Goal: Information Seeking & Learning: Learn about a topic

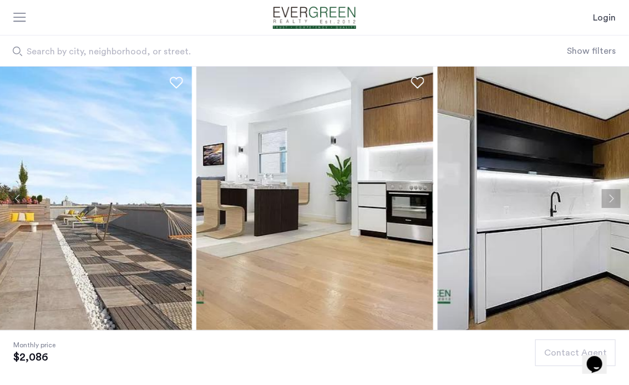
click at [22, 19] on div at bounding box center [20, 18] width 14 height 11
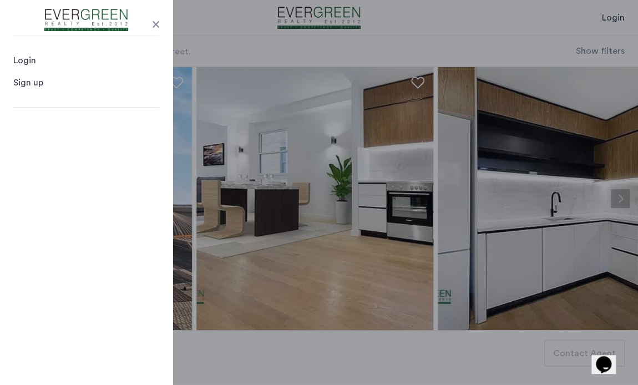
click at [230, 24] on header "Login Login Sign up Search by city, neighborhood, or street. Show filters" at bounding box center [319, 33] width 638 height 67
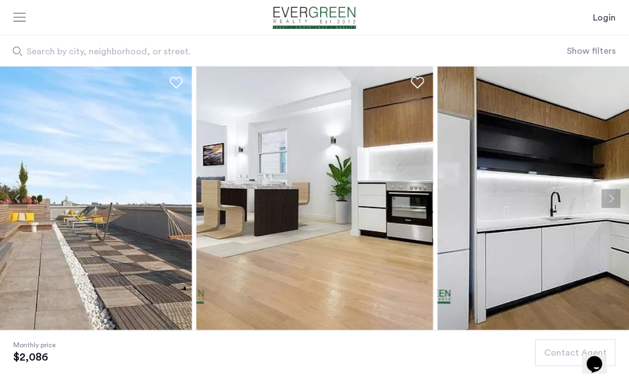
click at [284, 13] on img "Cazamio Logo" at bounding box center [314, 18] width 109 height 22
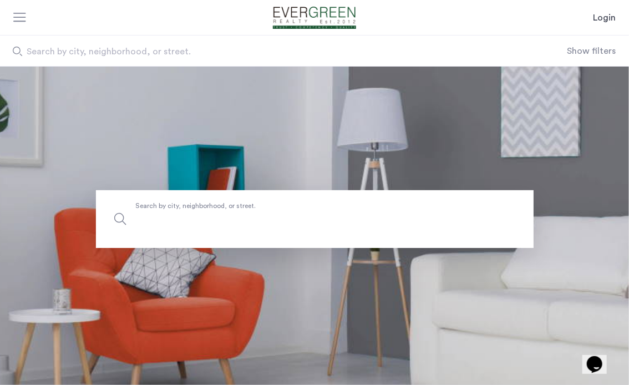
click at [175, 229] on input "Search by city, neighborhood, or street." at bounding box center [315, 219] width 438 height 58
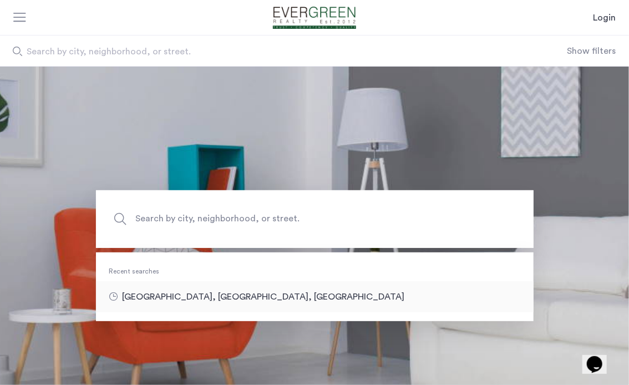
type input "**********"
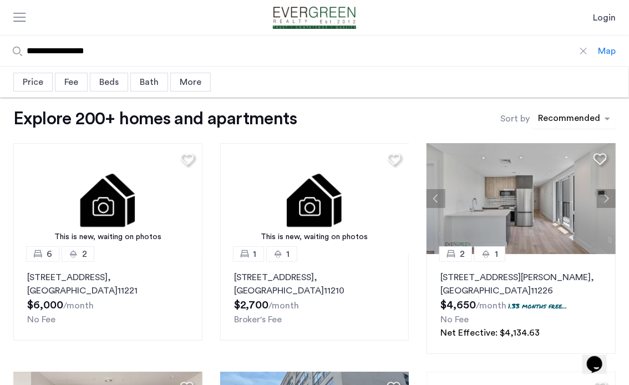
click at [584, 114] on div "sort-apartment" at bounding box center [569, 120] width 65 height 15
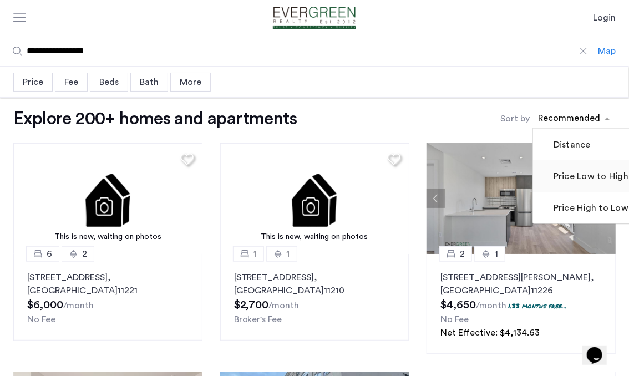
click at [582, 181] on label "Price Low to High" at bounding box center [590, 176] width 77 height 13
